Goal: Task Accomplishment & Management: Use online tool/utility

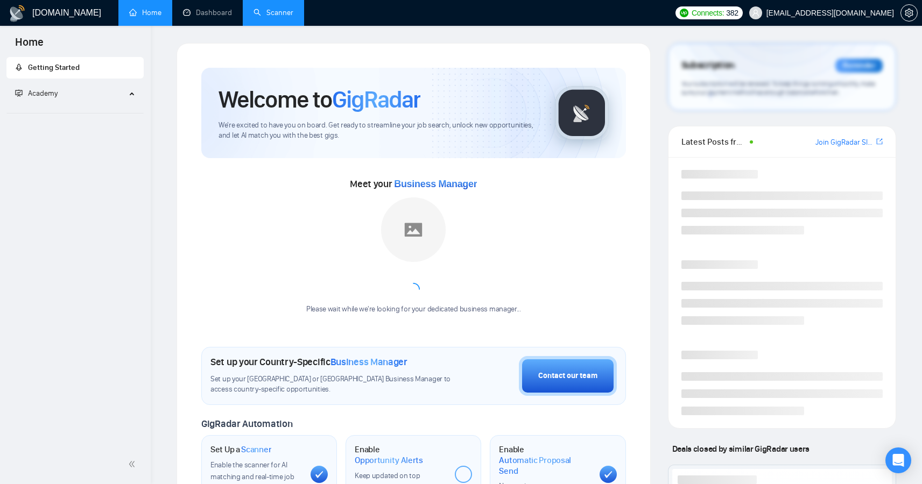
click at [265, 17] on link "Scanner" at bounding box center [274, 12] width 40 height 9
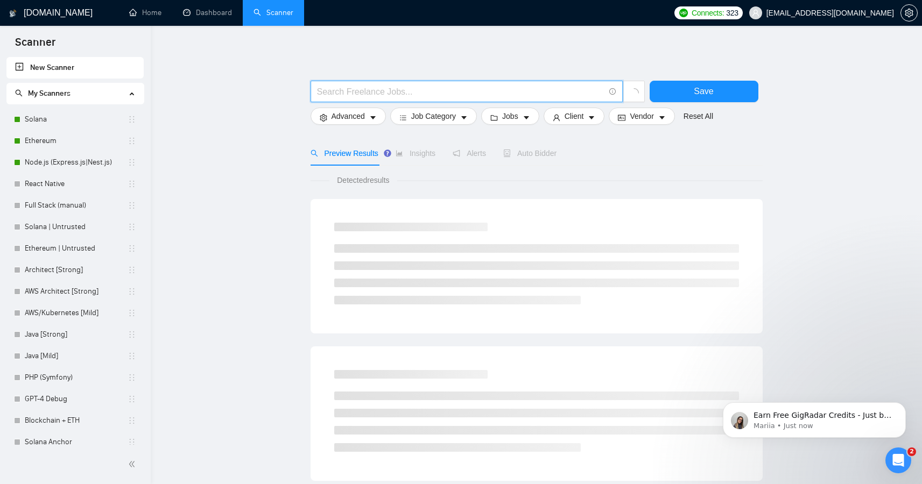
click at [348, 94] on input "text" at bounding box center [460, 91] width 287 height 13
type input "retool"
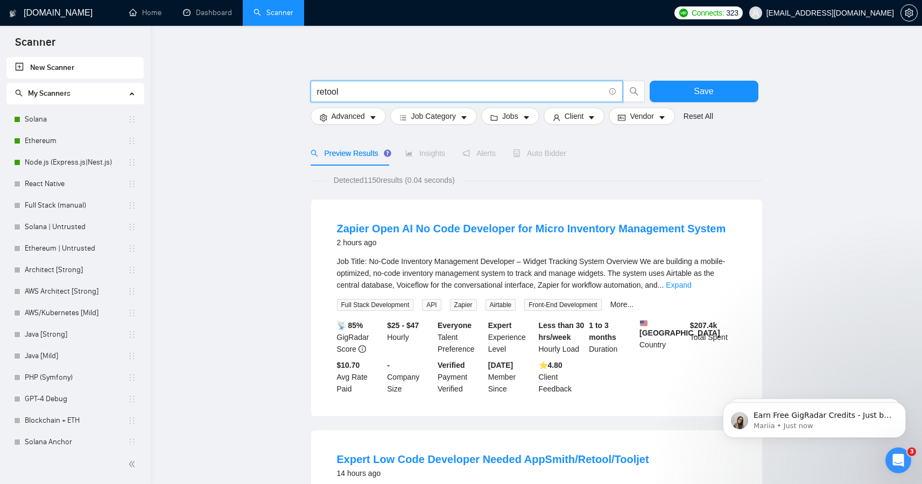
drag, startPoint x: 358, startPoint y: 92, endPoint x: 311, endPoint y: 93, distance: 47.4
click at [311, 93] on span "retool" at bounding box center [467, 92] width 312 height 22
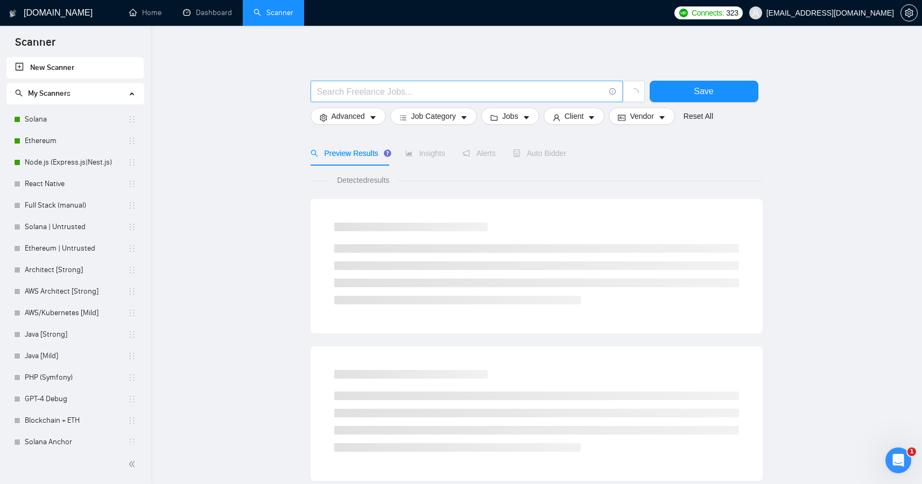
click at [357, 93] on input "text" at bounding box center [460, 91] width 287 height 13
click at [399, 45] on div "Save Advanced Job Category Jobs Client Vendor Reset All Preview Results Insight…" at bounding box center [537, 483] width 452 height 881
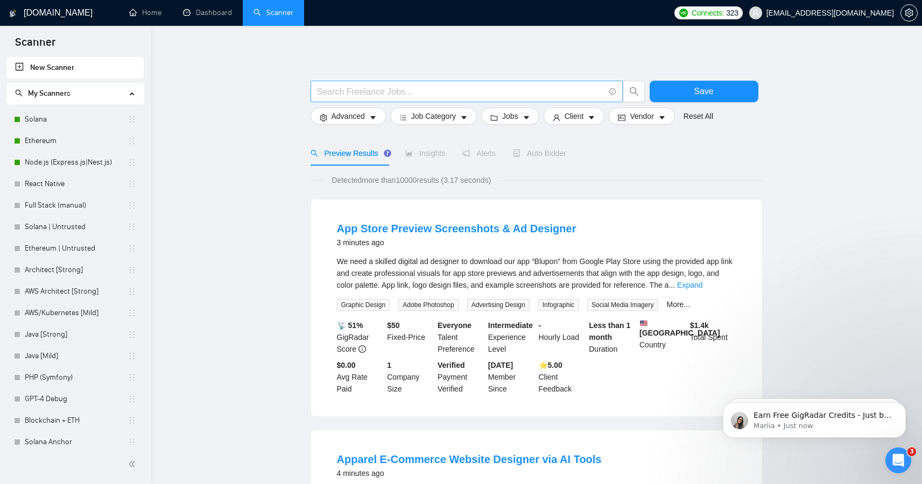
click at [344, 94] on input "text" at bounding box center [460, 91] width 287 height 13
paste input "retool"
type input "retool"
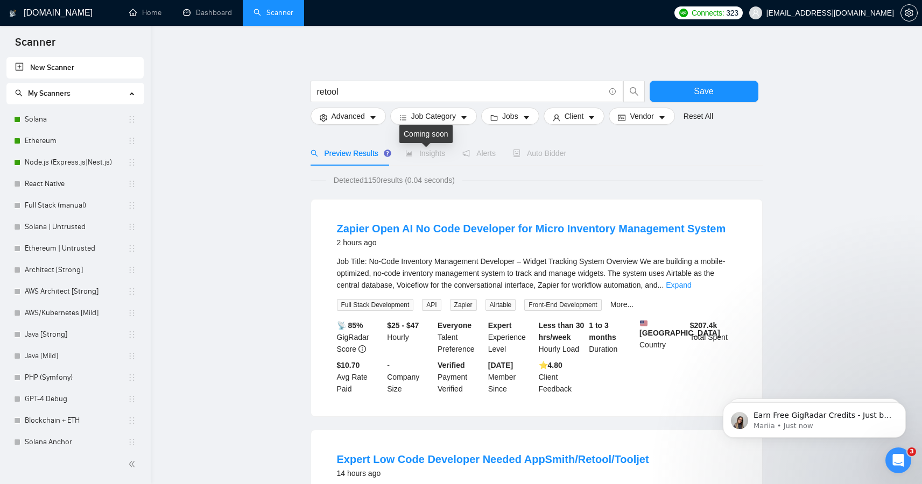
click at [425, 156] on span "Insights" at bounding box center [425, 153] width 40 height 9
click at [495, 153] on span "Alerts" at bounding box center [478, 153] width 33 height 9
click at [544, 153] on span "Auto Bidder" at bounding box center [539, 153] width 53 height 9
click at [475, 152] on span "Alerts" at bounding box center [478, 153] width 33 height 9
click at [408, 152] on icon "area-chart" at bounding box center [409, 154] width 8 height 8
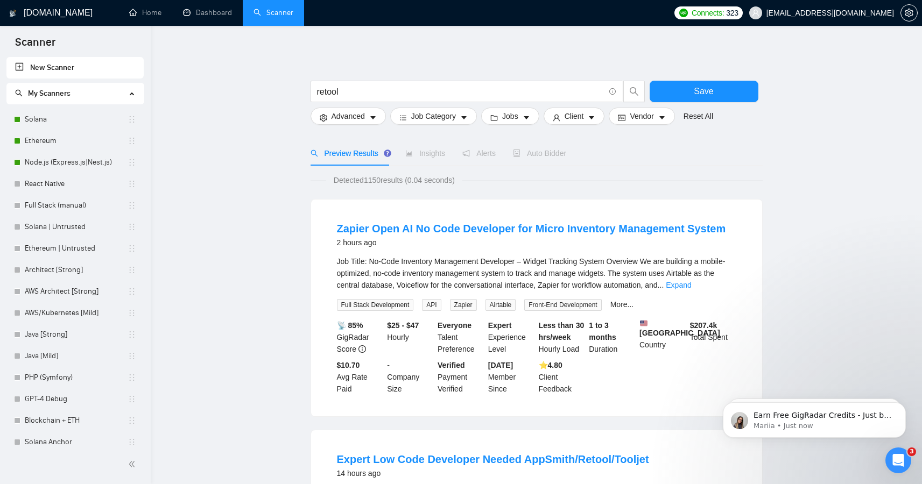
click at [426, 154] on span "Insights" at bounding box center [425, 153] width 40 height 9
click at [56, 114] on link "Solana" at bounding box center [76, 120] width 103 height 22
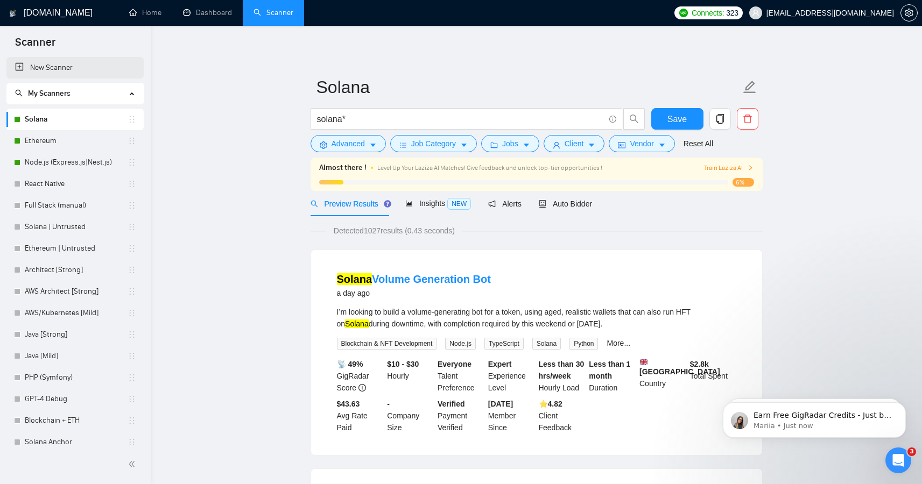
click at [57, 67] on link "New Scanner" at bounding box center [75, 68] width 120 height 22
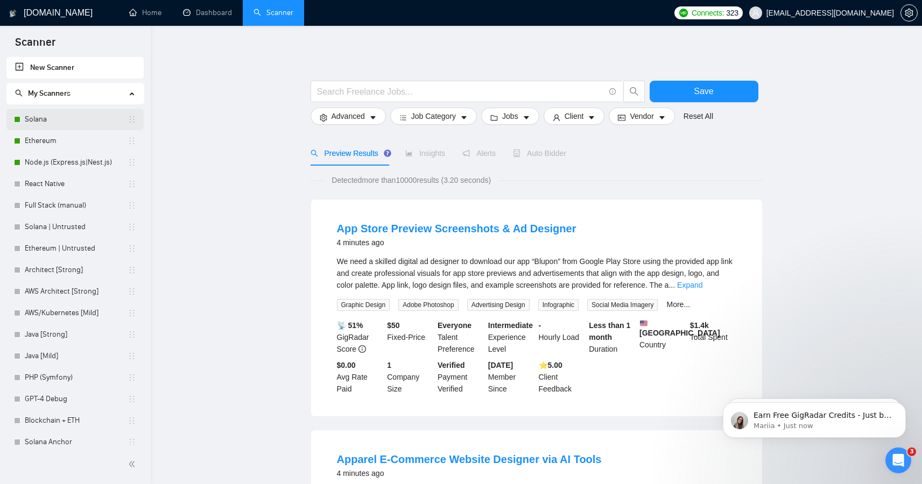
click at [46, 111] on link "Solana" at bounding box center [76, 120] width 103 height 22
